Goal: Check status: Check status

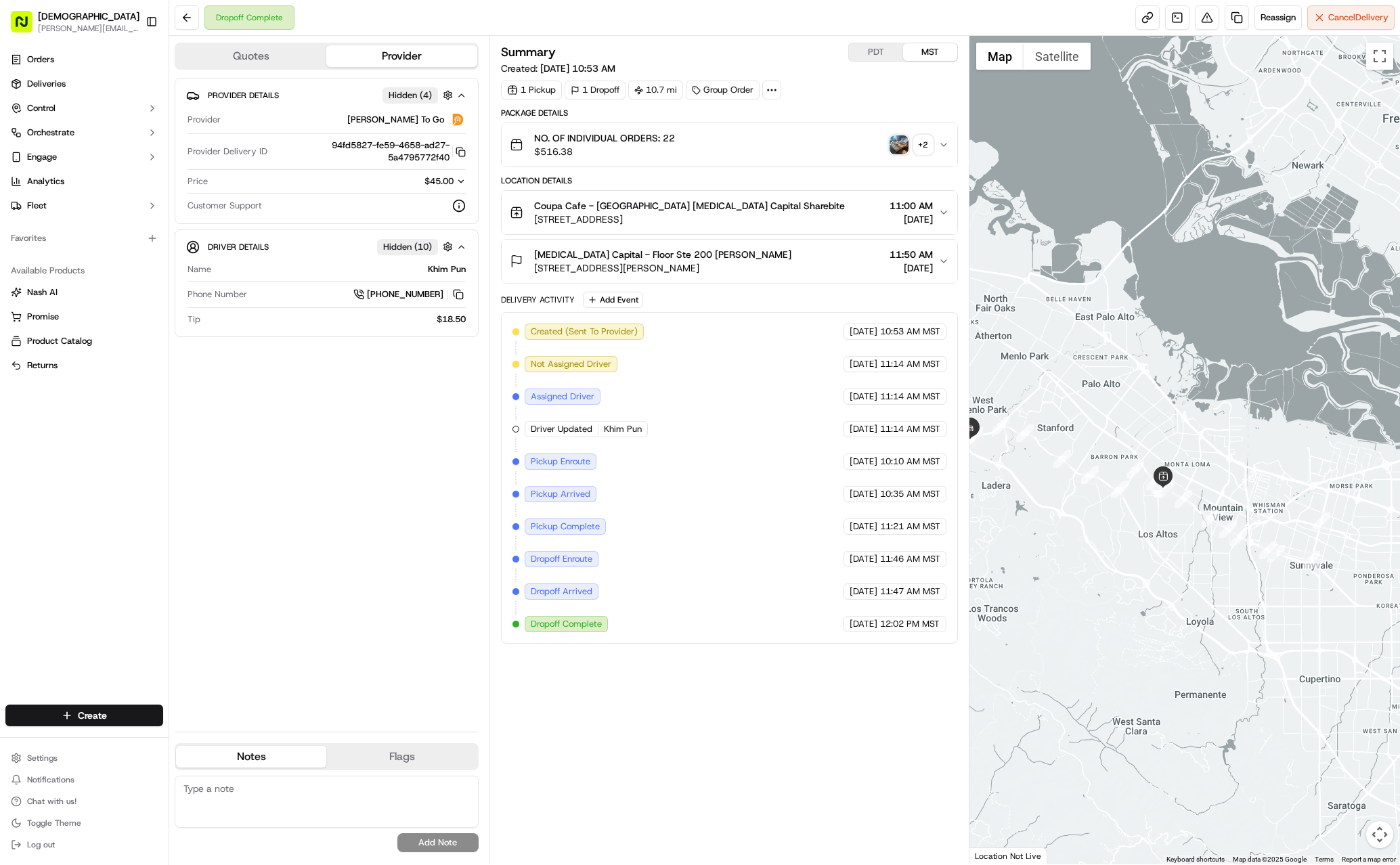
drag, startPoint x: 1223, startPoint y: 544, endPoint x: 1143, endPoint y: 557, distance: 81.0
click at [940, 557] on div at bounding box center [1185, 449] width 431 height 828
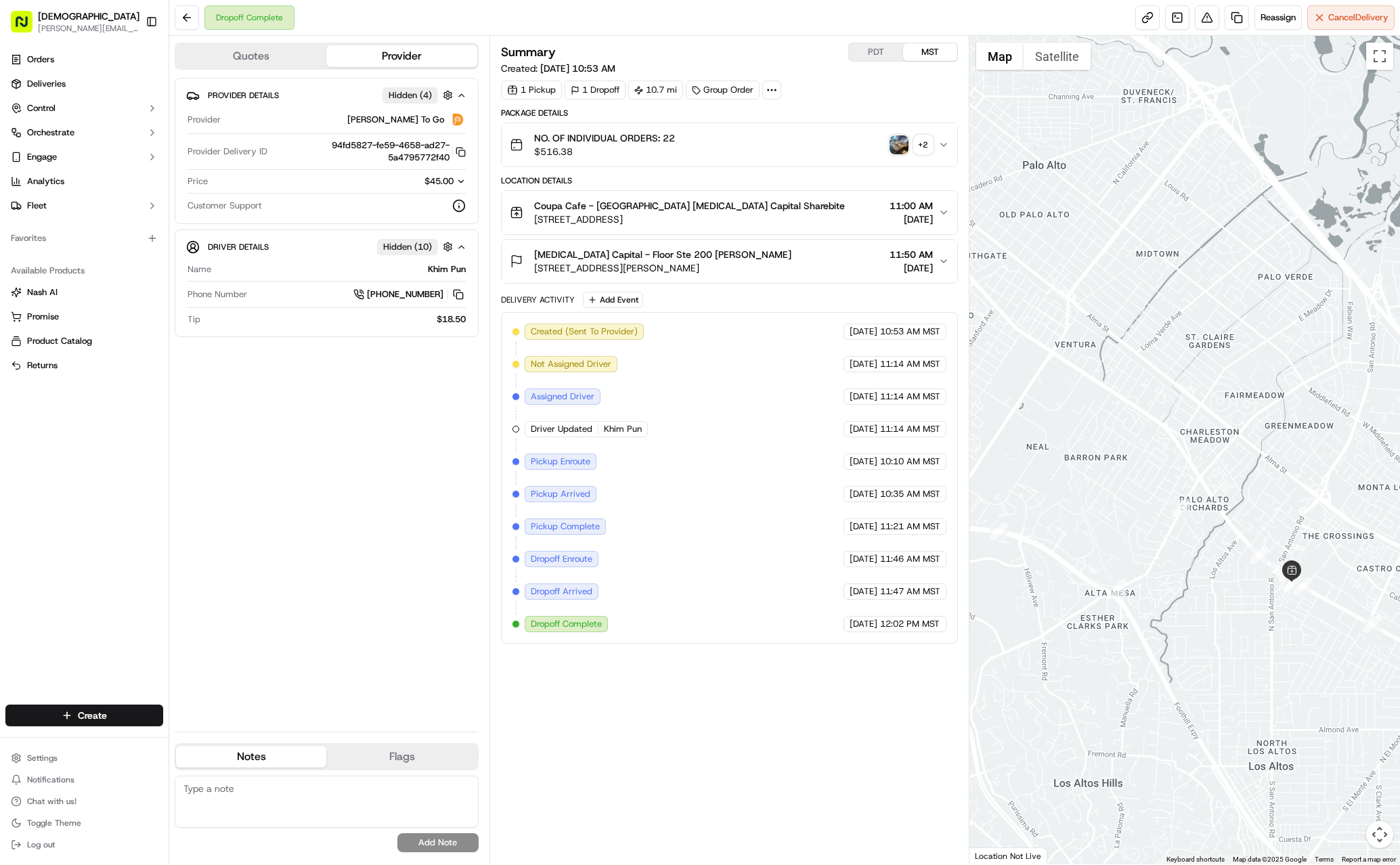
drag, startPoint x: 1109, startPoint y: 500, endPoint x: 1303, endPoint y: 696, distance: 275.8
click at [940, 696] on div at bounding box center [1185, 449] width 431 height 828
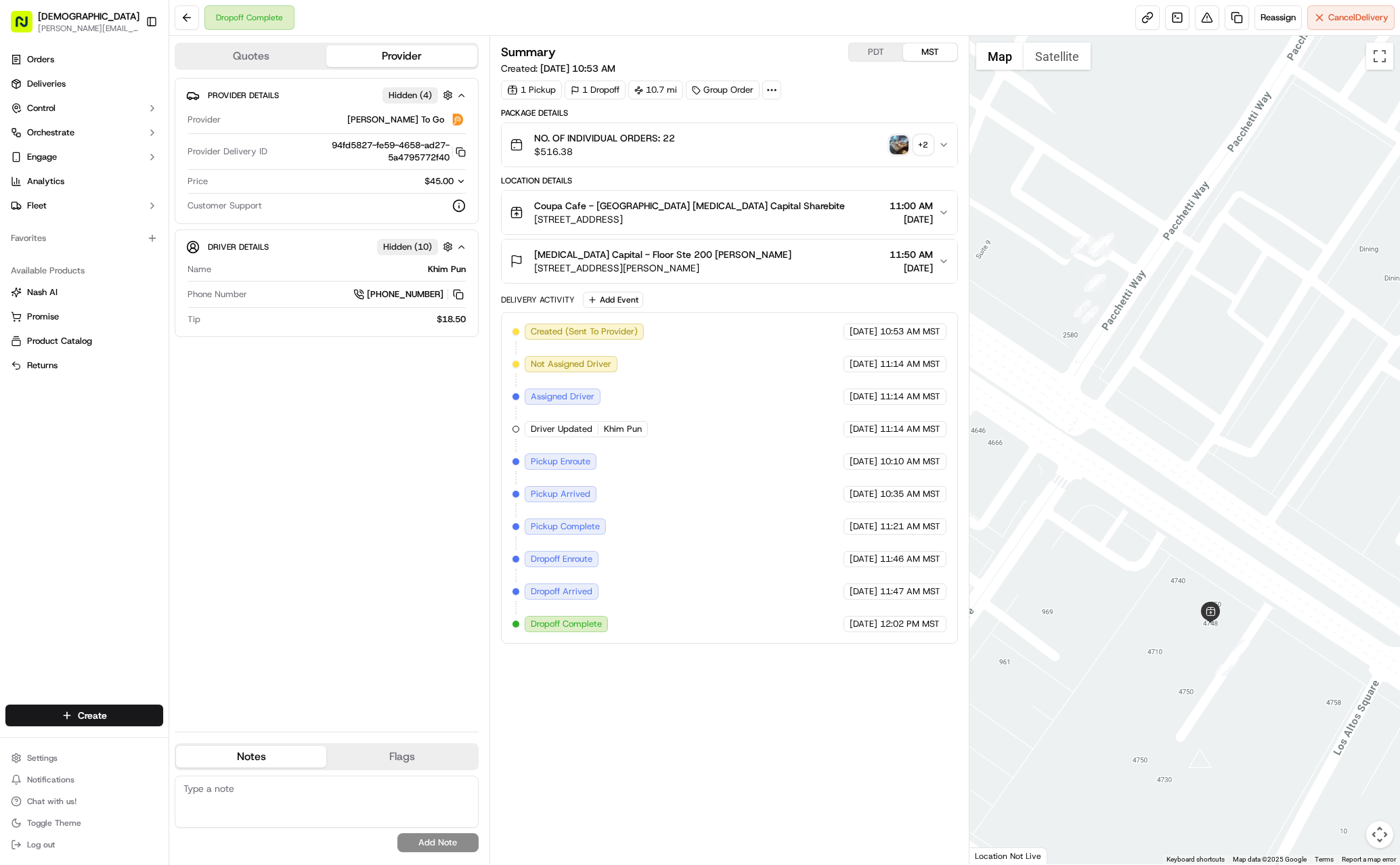
drag, startPoint x: 1166, startPoint y: 553, endPoint x: 1151, endPoint y: 432, distance: 121.9
click at [940, 432] on div at bounding box center [1185, 449] width 431 height 828
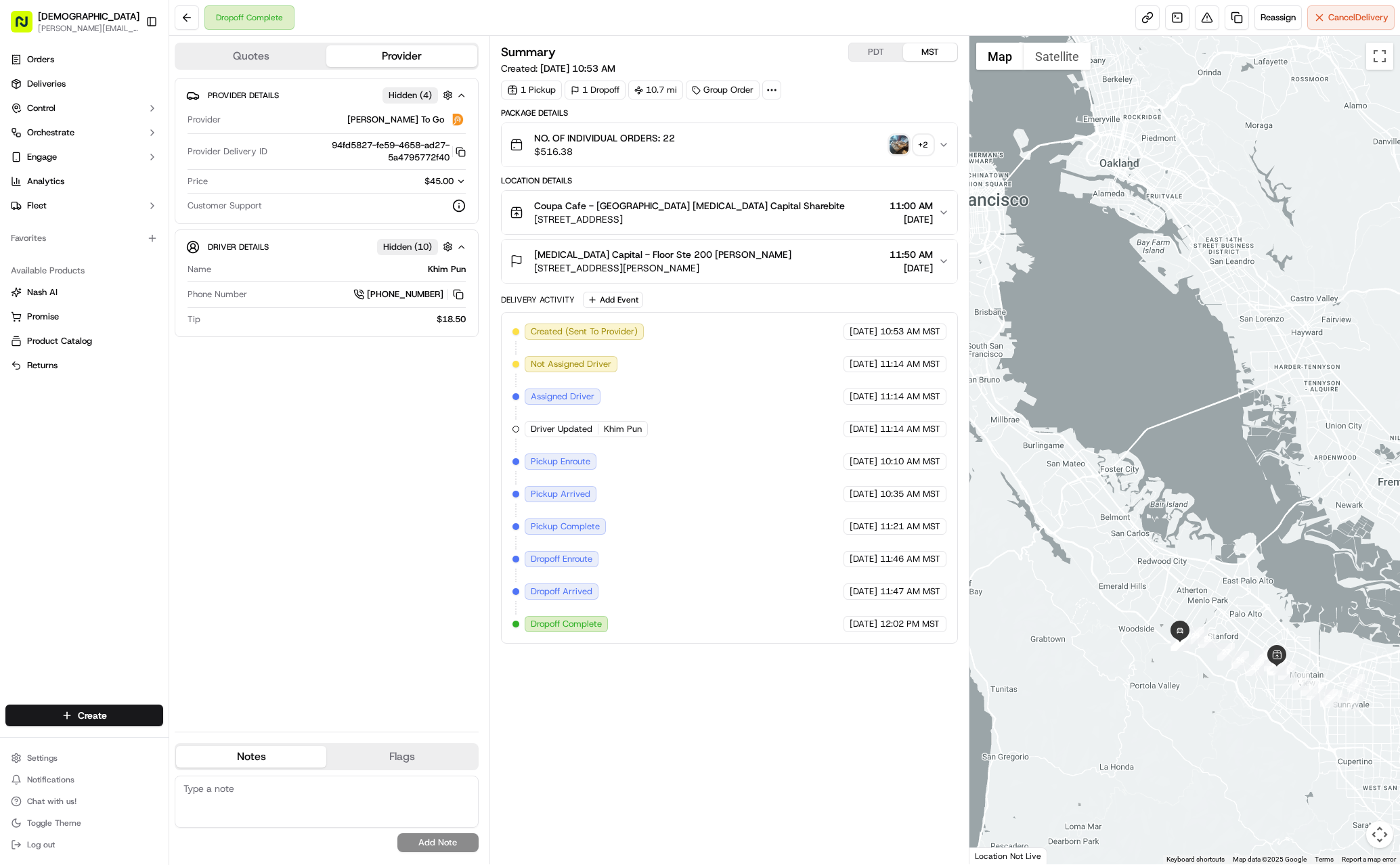
drag, startPoint x: 1049, startPoint y: 661, endPoint x: 1247, endPoint y: 696, distance: 201.1
click at [940, 696] on div at bounding box center [1185, 449] width 431 height 828
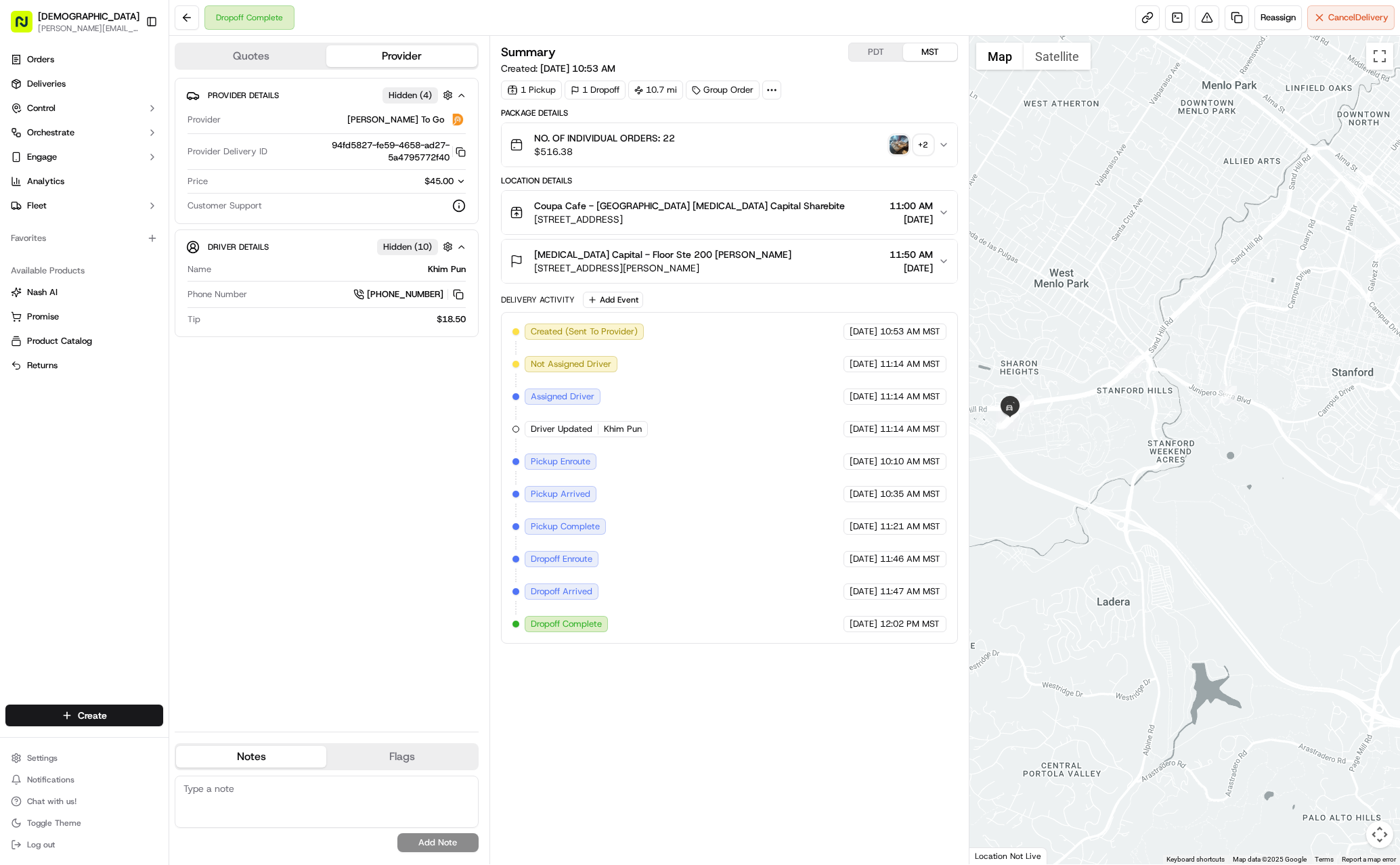
drag, startPoint x: 1317, startPoint y: 630, endPoint x: 1130, endPoint y: 475, distance: 242.9
click at [940, 472] on div at bounding box center [1185, 449] width 431 height 828
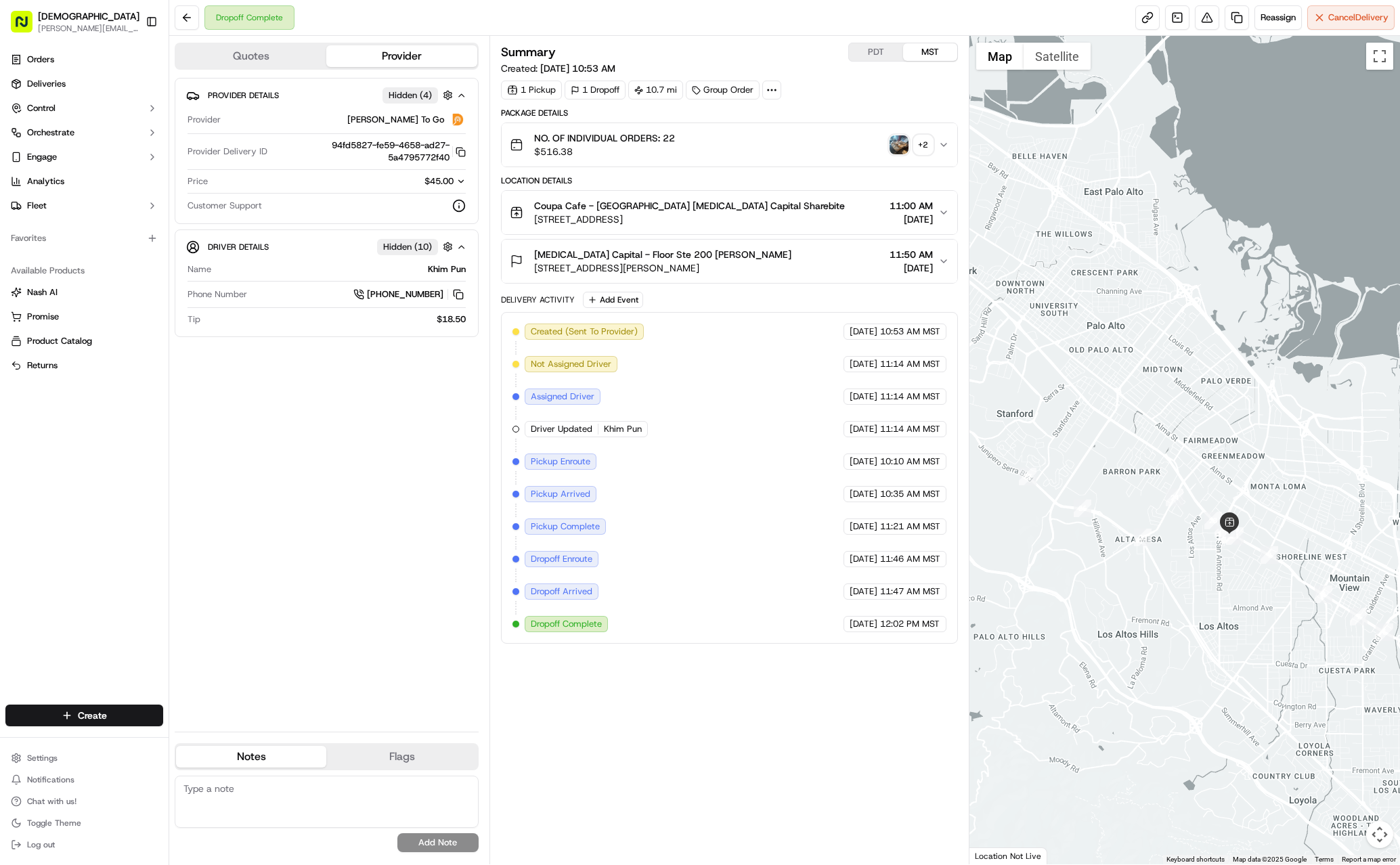
drag, startPoint x: 1068, startPoint y: 519, endPoint x: 1002, endPoint y: 519, distance: 66.0
click at [940, 519] on div at bounding box center [1185, 449] width 431 height 828
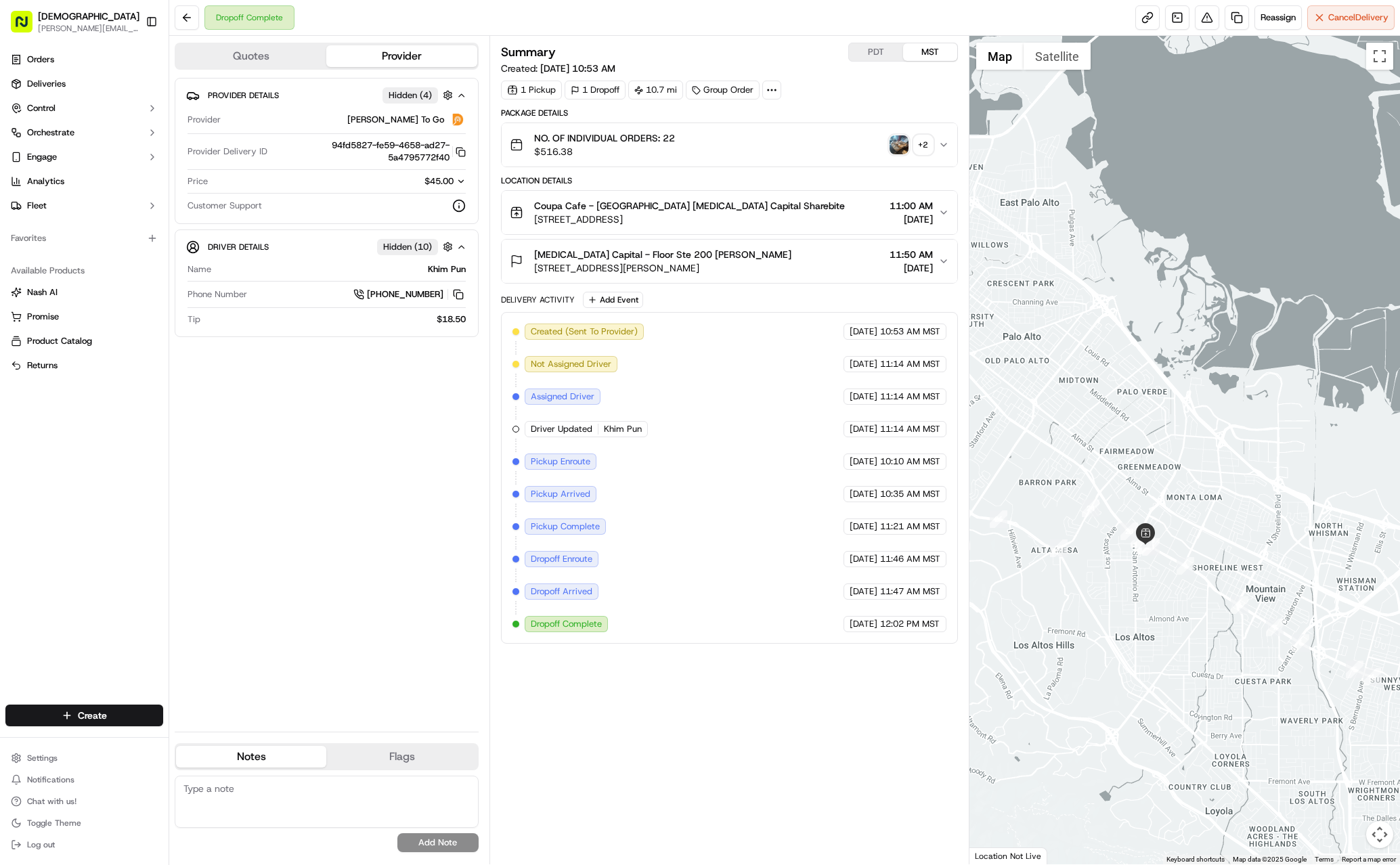
drag, startPoint x: 1200, startPoint y: 609, endPoint x: 1133, endPoint y: 623, distance: 68.4
click at [940, 623] on div at bounding box center [1185, 449] width 431 height 828
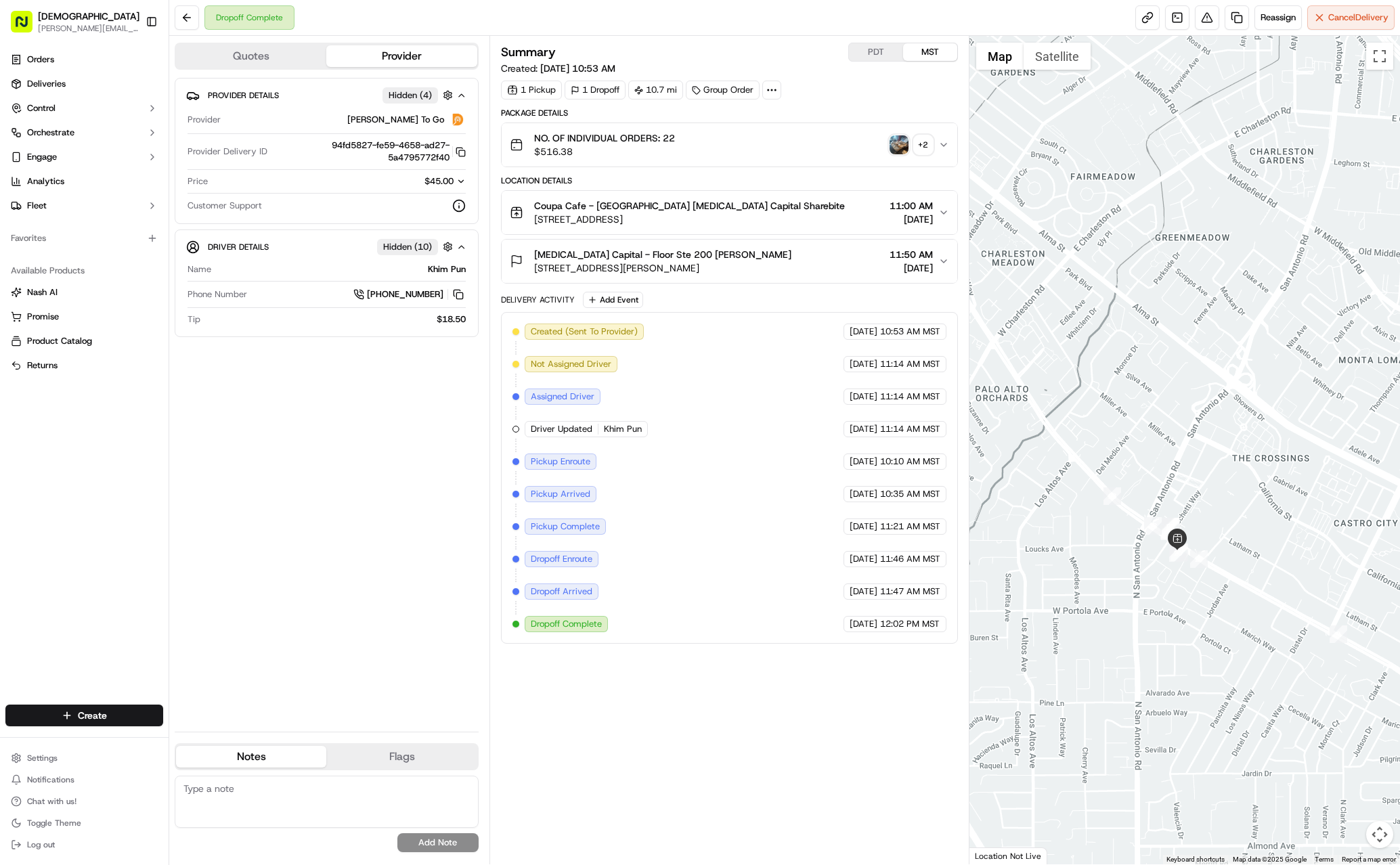
drag, startPoint x: 1157, startPoint y: 511, endPoint x: 1146, endPoint y: 600, distance: 89.7
click at [940, 599] on div at bounding box center [1185, 449] width 431 height 828
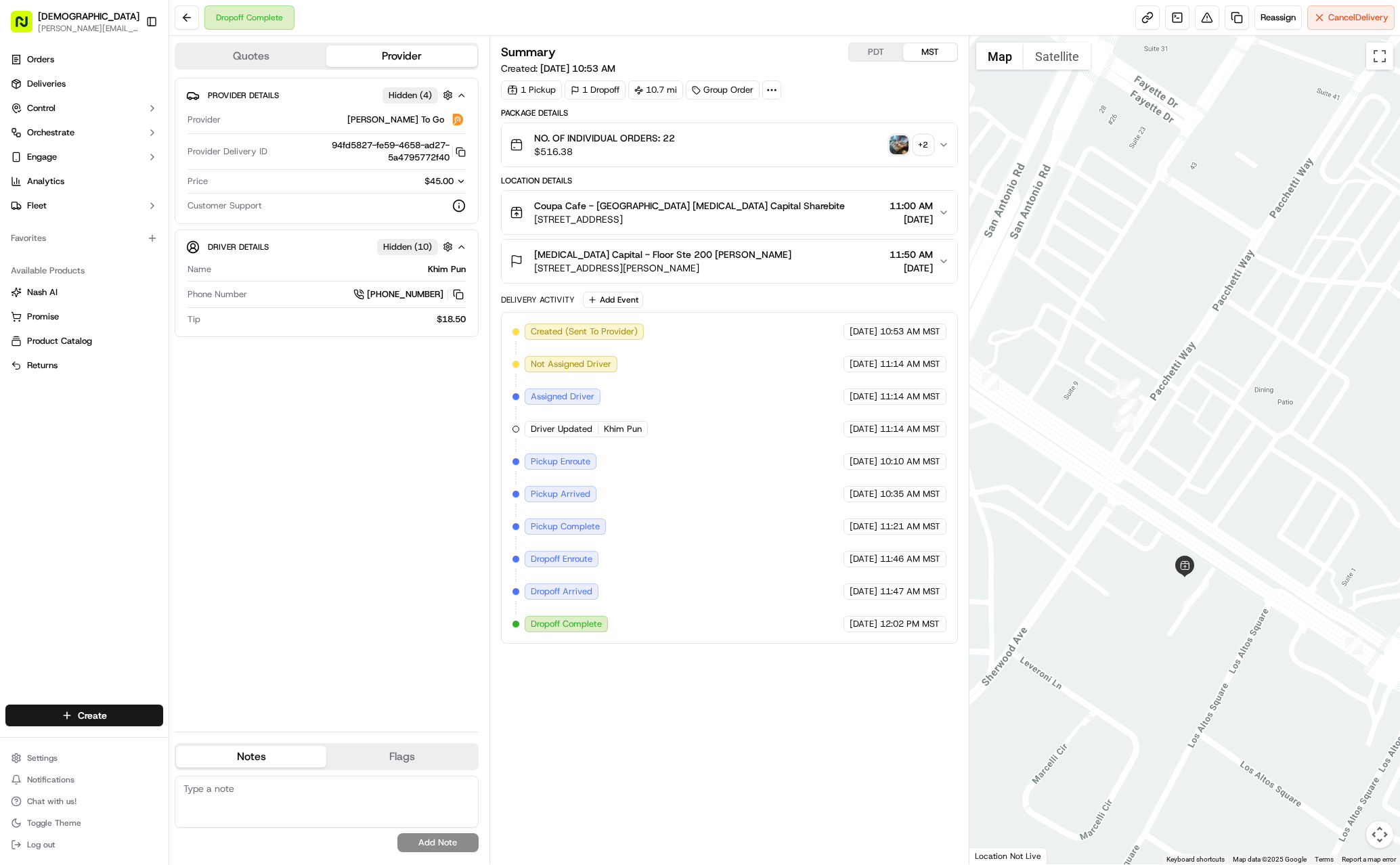
drag, startPoint x: 1137, startPoint y: 490, endPoint x: 1117, endPoint y: 648, distance: 159.3
click at [940, 648] on div at bounding box center [1185, 449] width 431 height 828
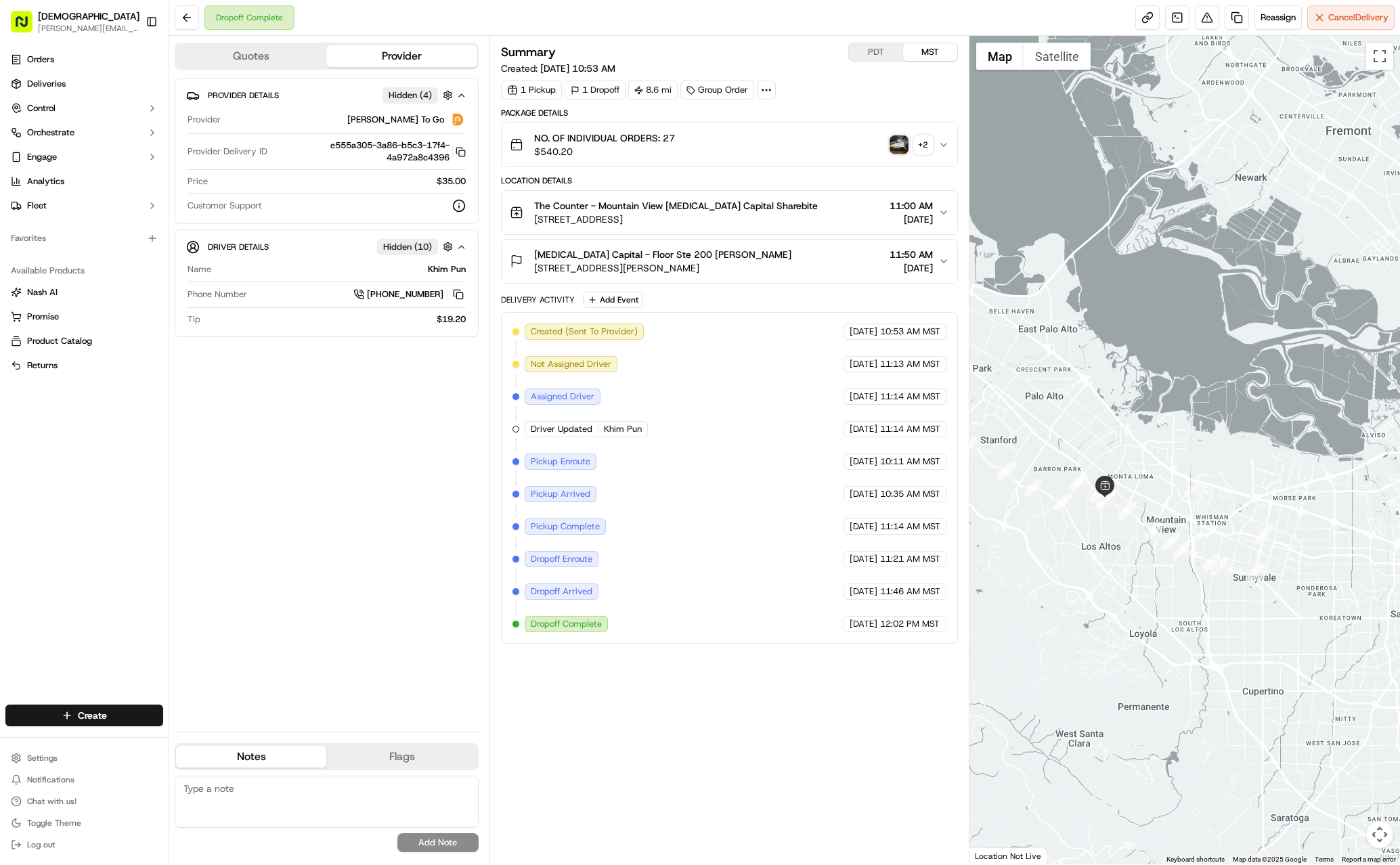
drag, startPoint x: 1202, startPoint y: 543, endPoint x: 1026, endPoint y: 569, distance: 177.9
click at [1025, 568] on div at bounding box center [1185, 449] width 431 height 828
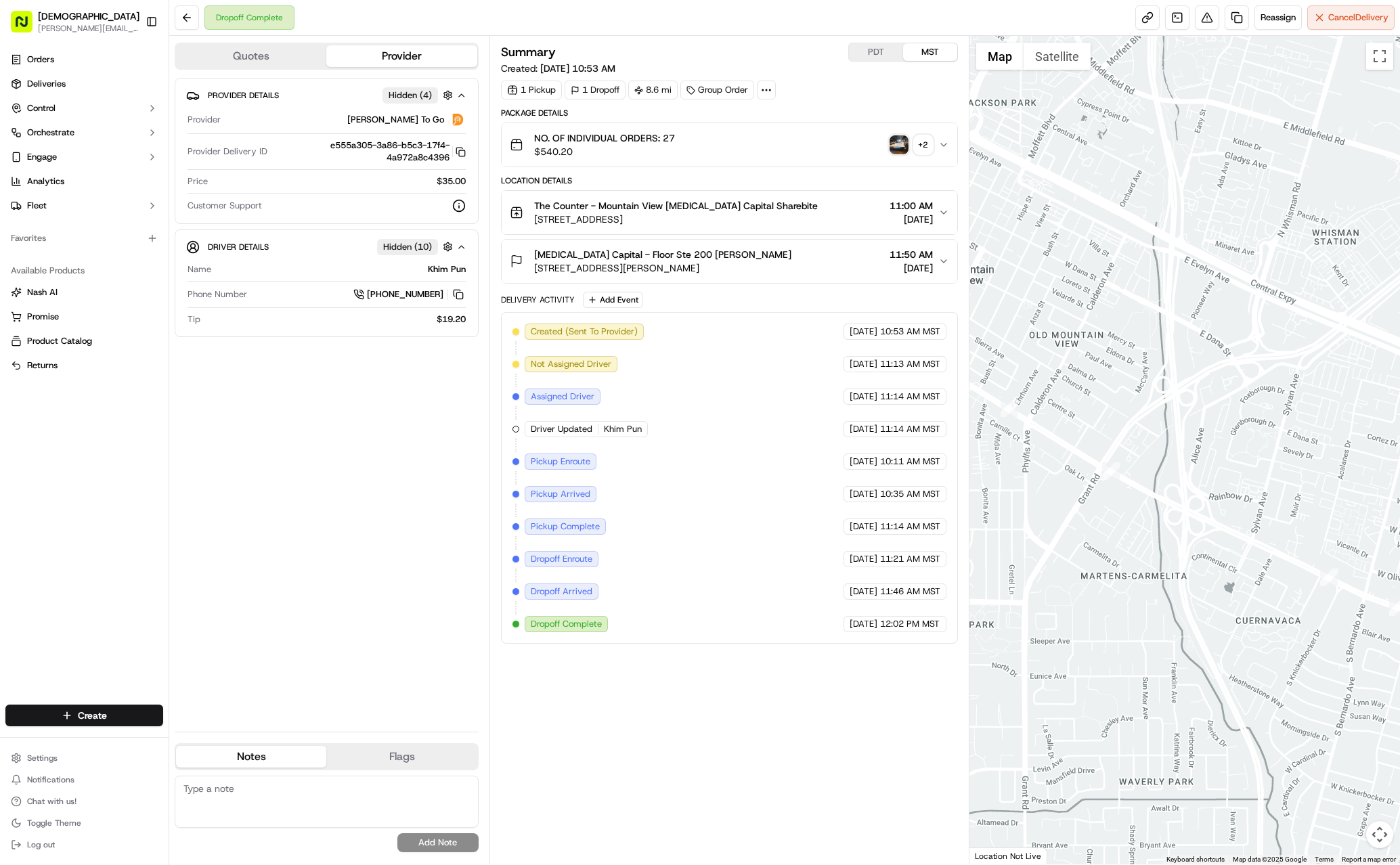
drag, startPoint x: 1114, startPoint y: 533, endPoint x: 1114, endPoint y: 623, distance: 90.0
click at [1114, 623] on div at bounding box center [1185, 449] width 431 height 828
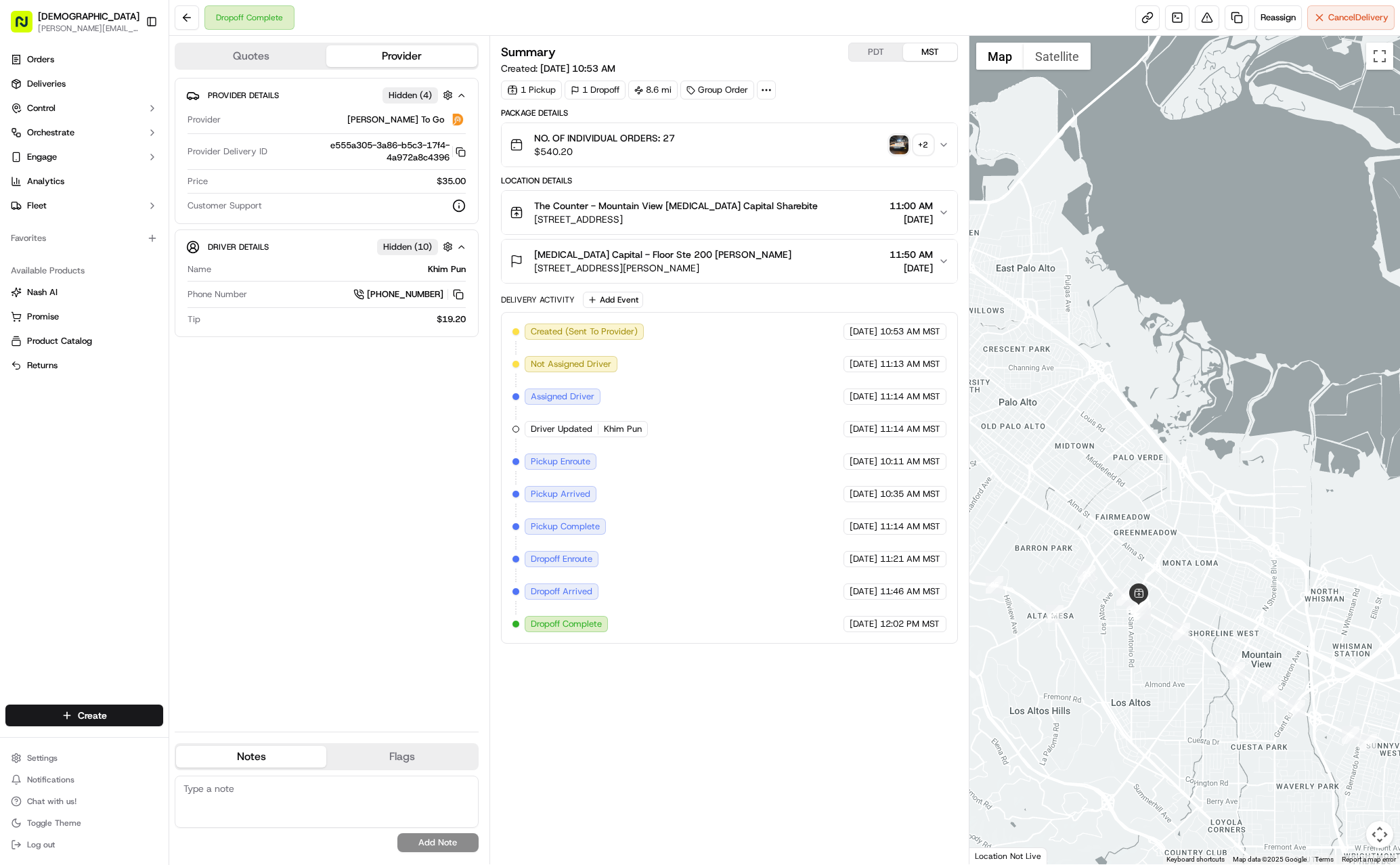
drag, startPoint x: 1109, startPoint y: 581, endPoint x: 1302, endPoint y: 742, distance: 251.3
click at [1302, 742] on div at bounding box center [1185, 449] width 431 height 828
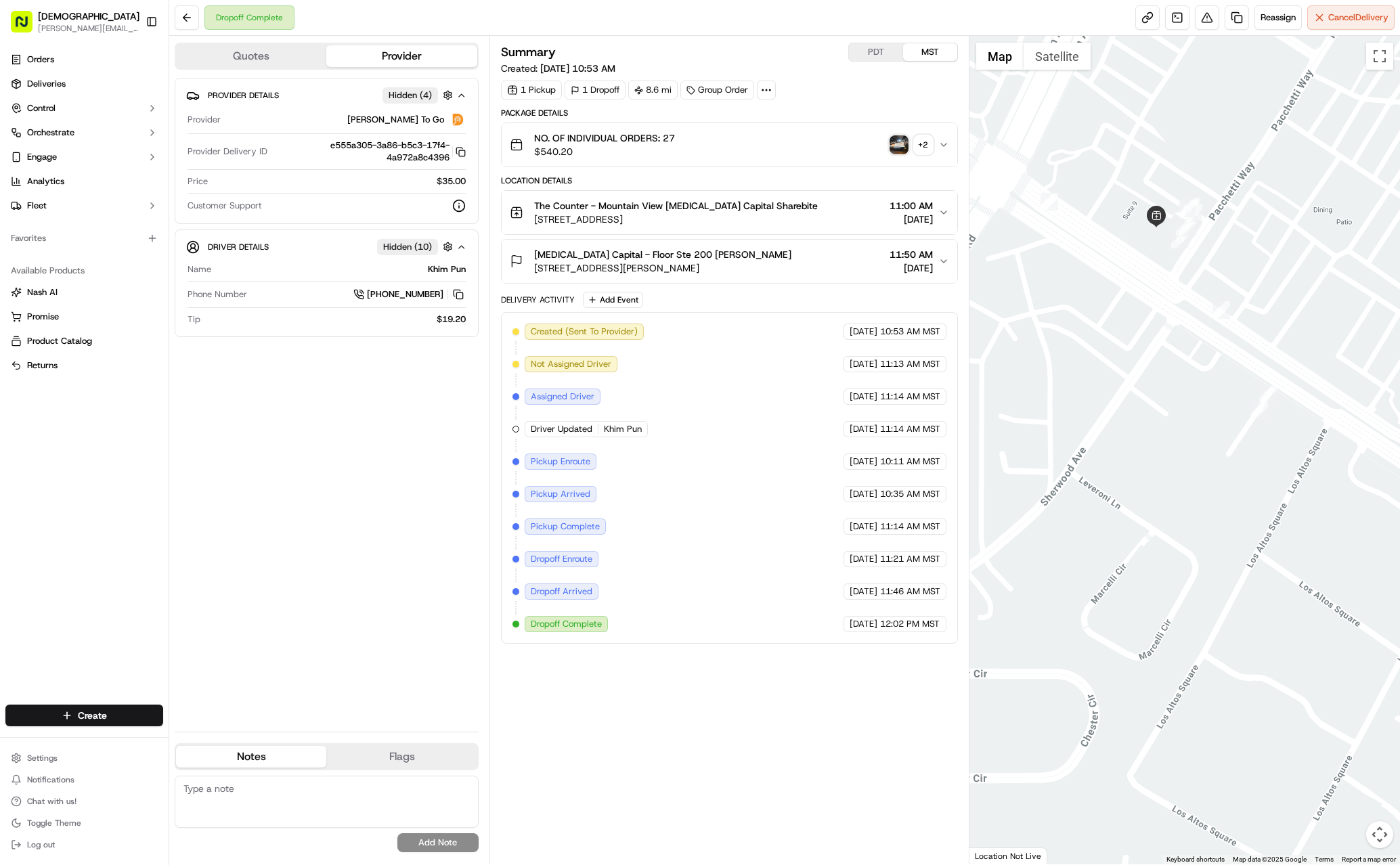
drag, startPoint x: 1185, startPoint y: 503, endPoint x: 932, endPoint y: 759, distance: 359.9
click at [932, 759] on div "Quotes Provider Provider Details Hidden ( 4 ) Provider Ding Dong To Go Provider…" at bounding box center [784, 449] width 1230 height 828
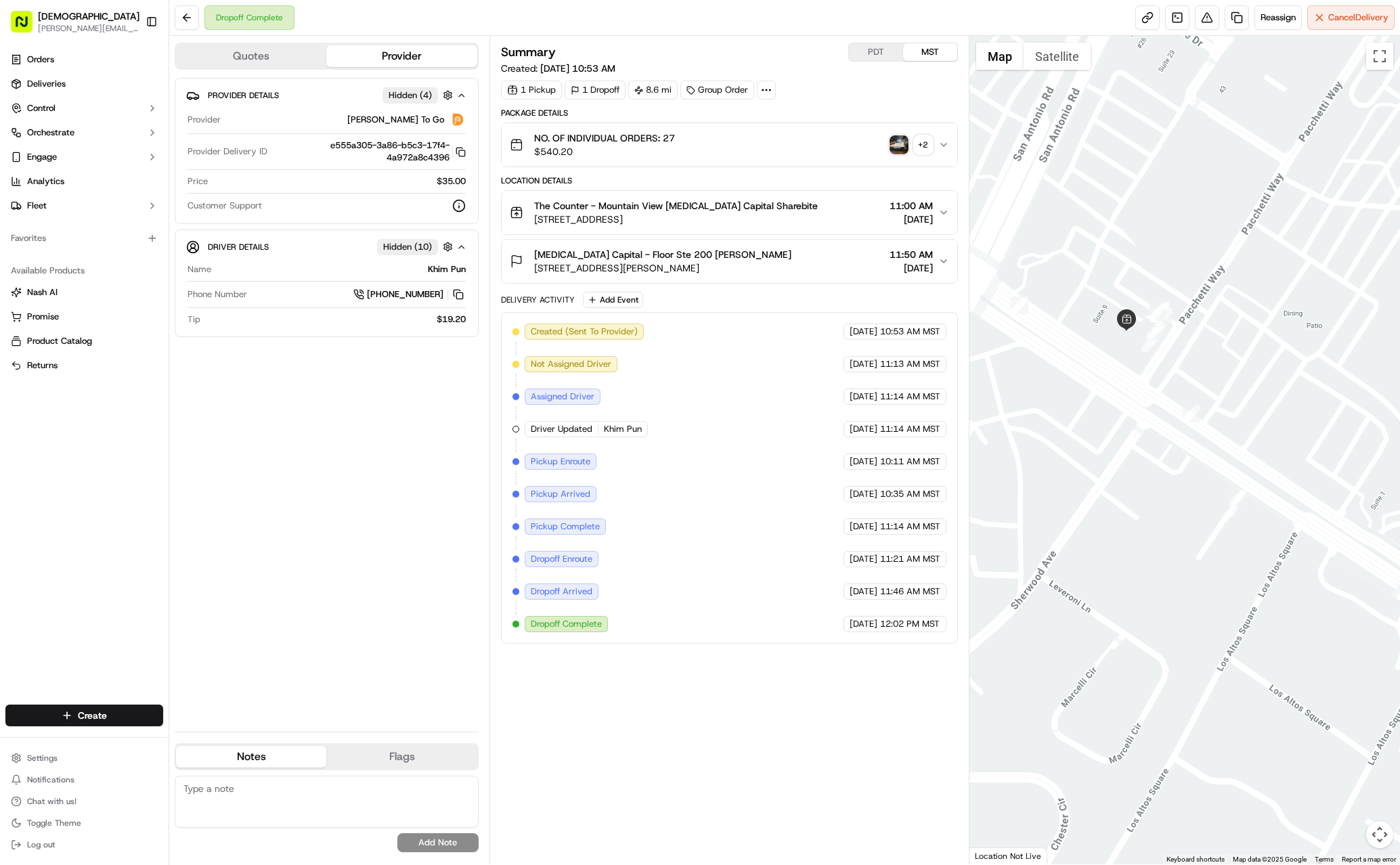
drag, startPoint x: 1126, startPoint y: 513, endPoint x: 1096, endPoint y: 616, distance: 107.3
click at [1096, 616] on div at bounding box center [1185, 449] width 431 height 828
